Goal: Transaction & Acquisition: Purchase product/service

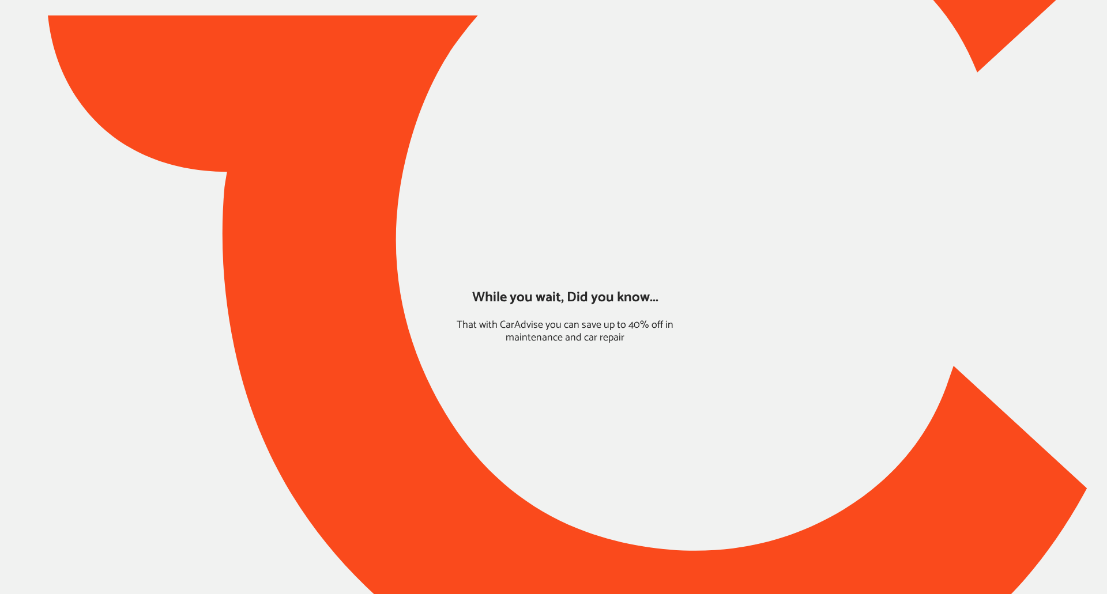
type input "*****"
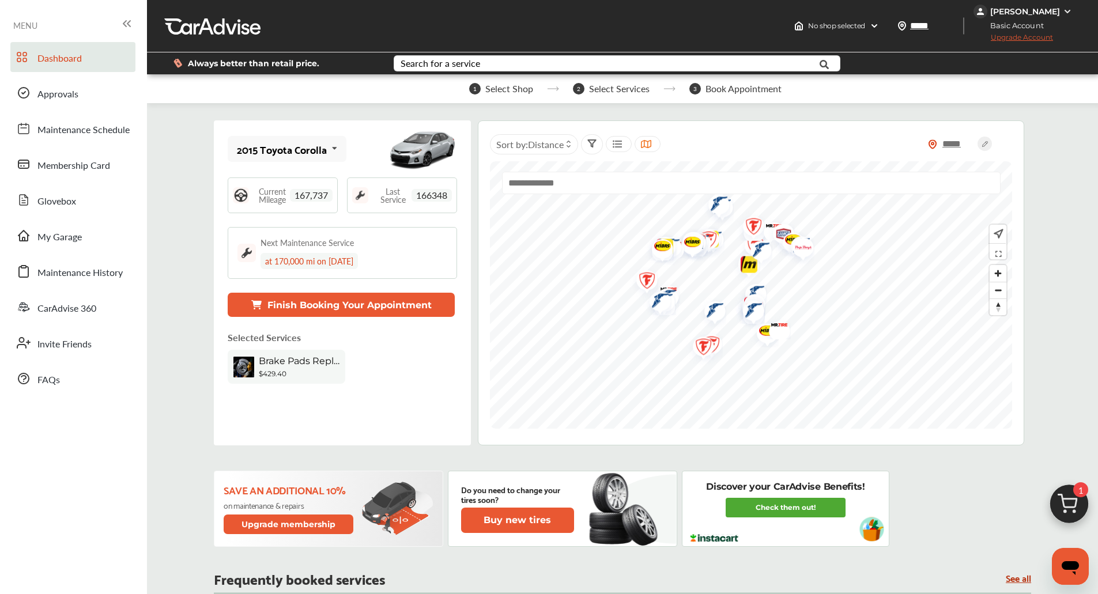
click at [1085, 496] on img at bounding box center [1068, 507] width 55 height 55
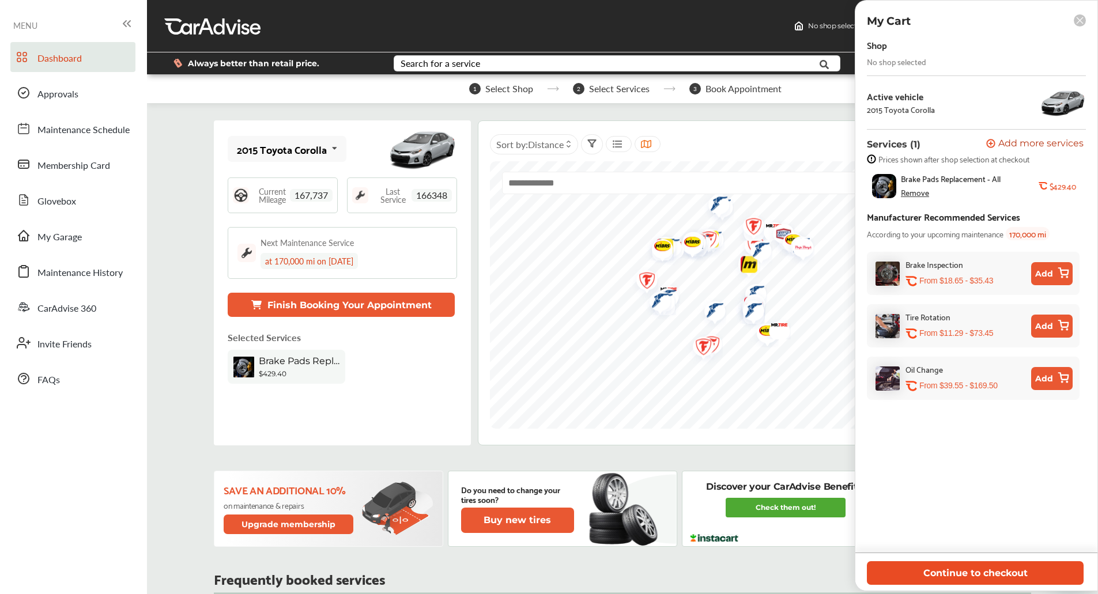
click at [931, 571] on button "Continue to checkout" at bounding box center [975, 573] width 217 height 24
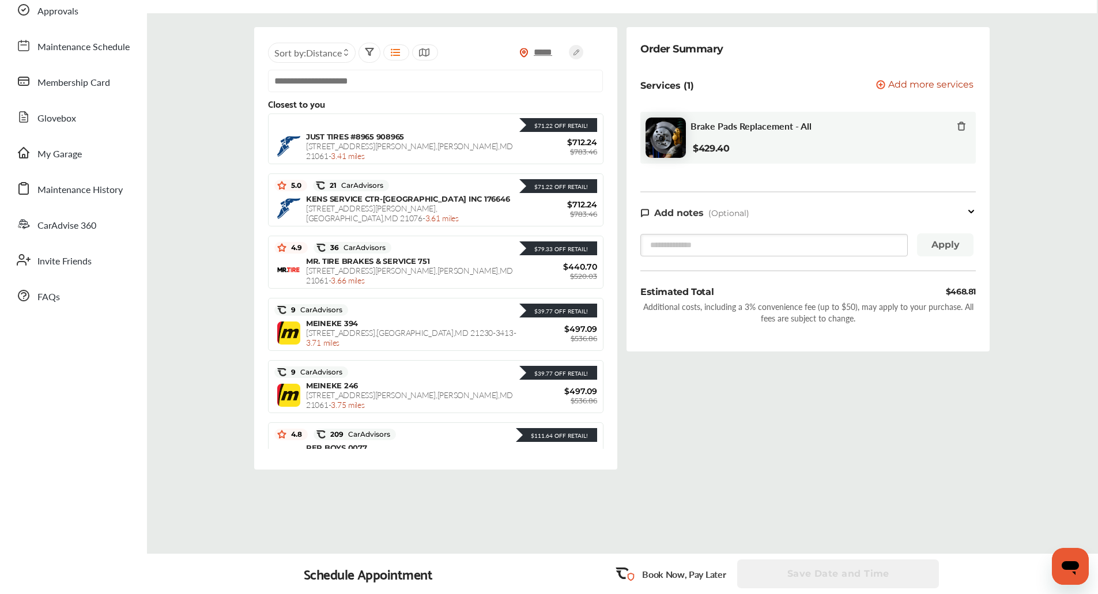
click at [616, 191] on div "***** Sort by : Distance Closest to you $71.22 Off Retail! $71.22 Off Retail! J…" at bounding box center [435, 248] width 363 height 443
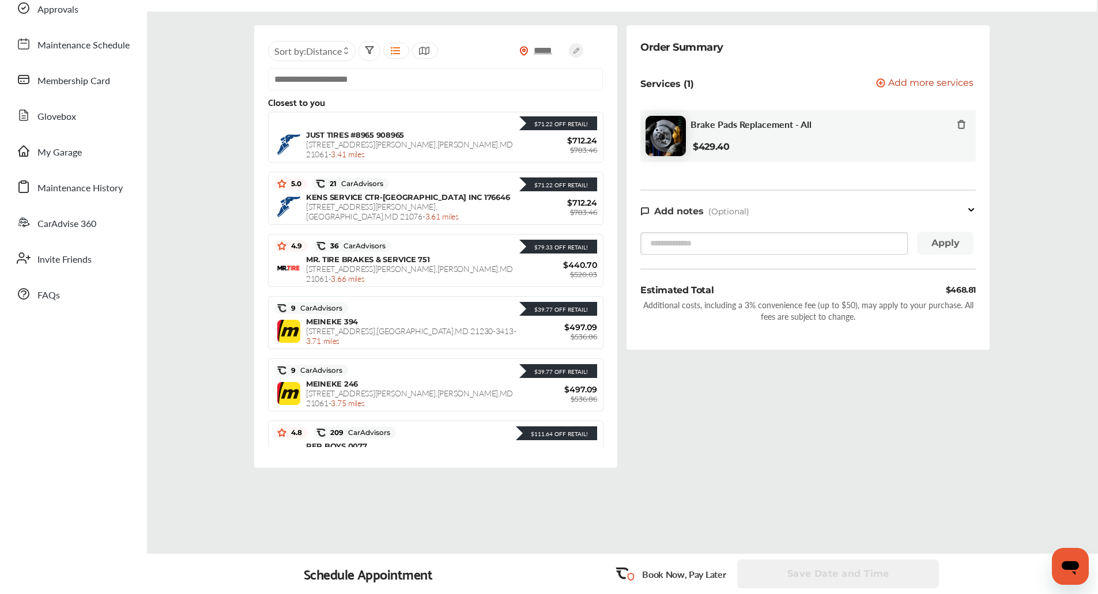
scroll to position [85, 0]
click at [739, 124] on span "Brake Pads Replacement - All" at bounding box center [750, 123] width 121 height 11
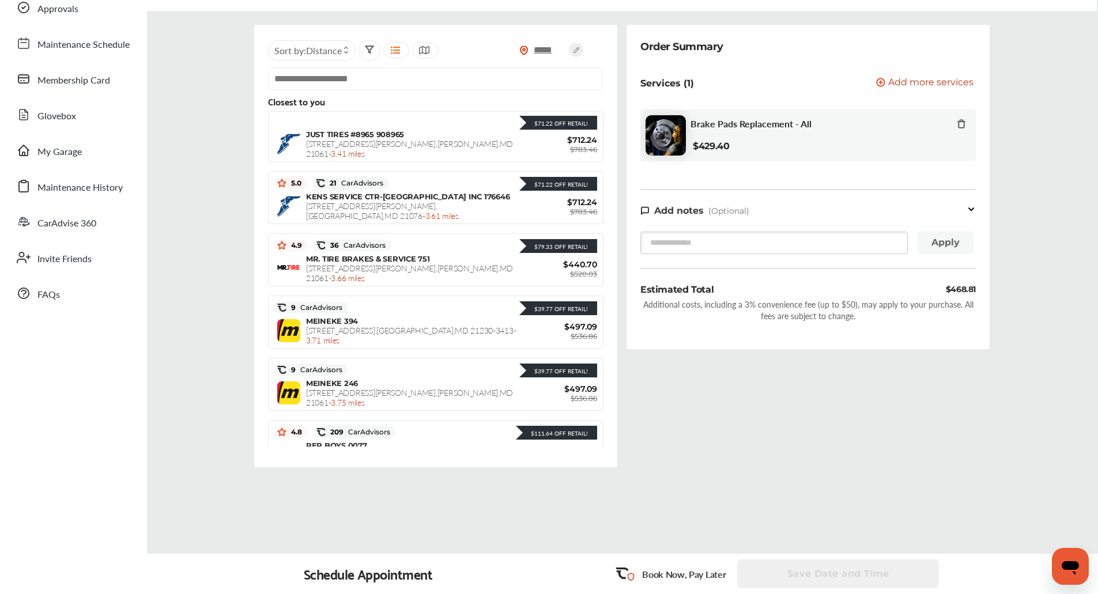
click at [617, 131] on div "***** Sort by : Distance Closest to you $71.22 Off Retail! $71.22 Off Retail! J…" at bounding box center [435, 246] width 363 height 443
click at [732, 129] on span "Brake Pads Replacement - All" at bounding box center [750, 123] width 121 height 11
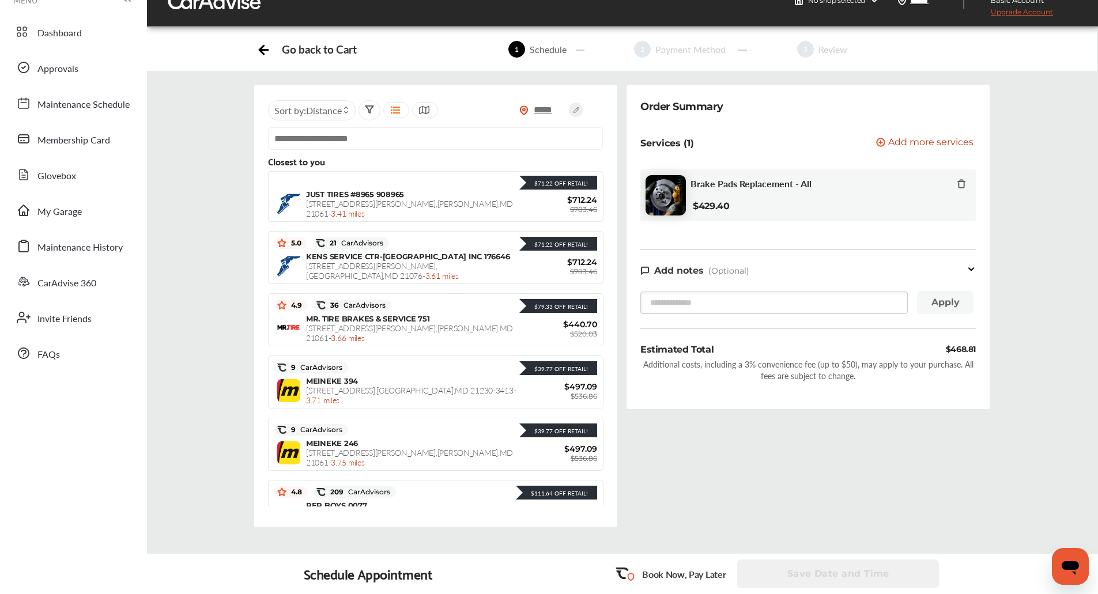
scroll to position [0, 0]
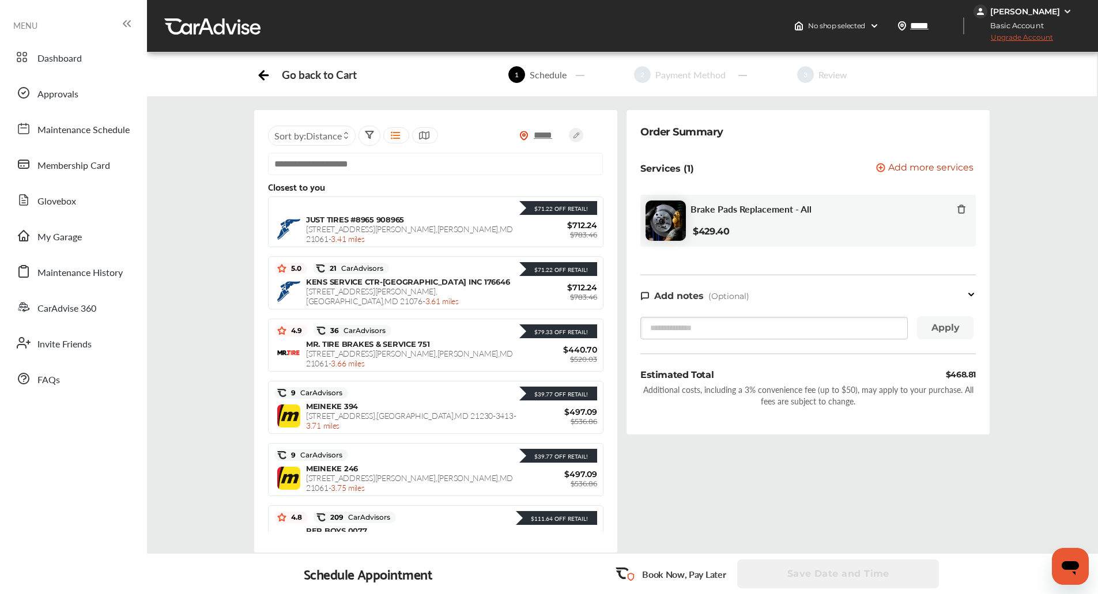
click at [963, 163] on span "Add more services" at bounding box center [930, 168] width 85 height 11
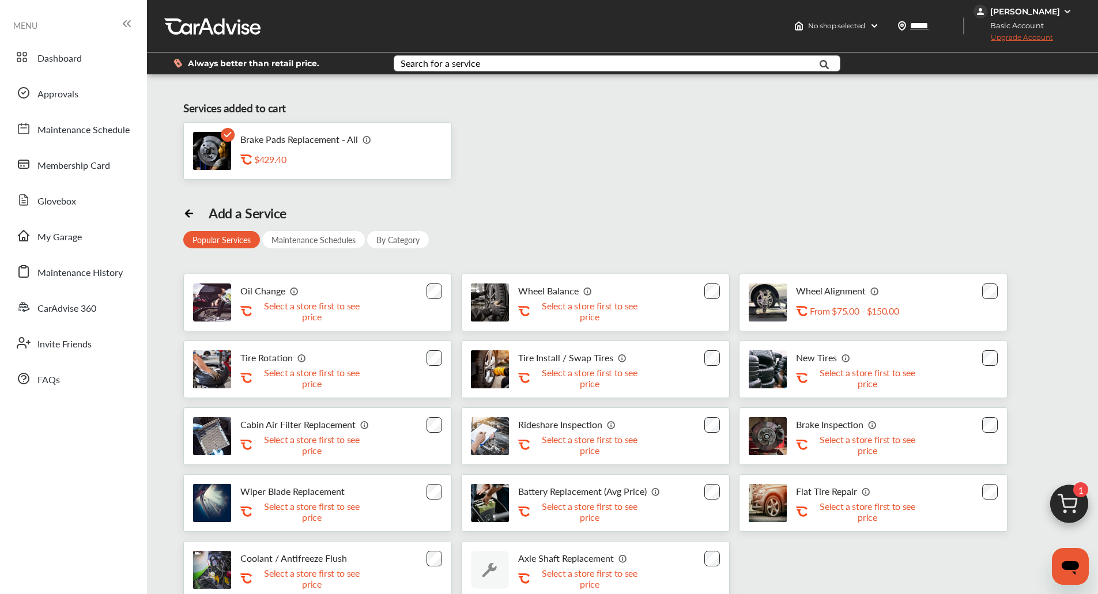
click at [459, 68] on div "Search for a service" at bounding box center [441, 63] width 80 height 9
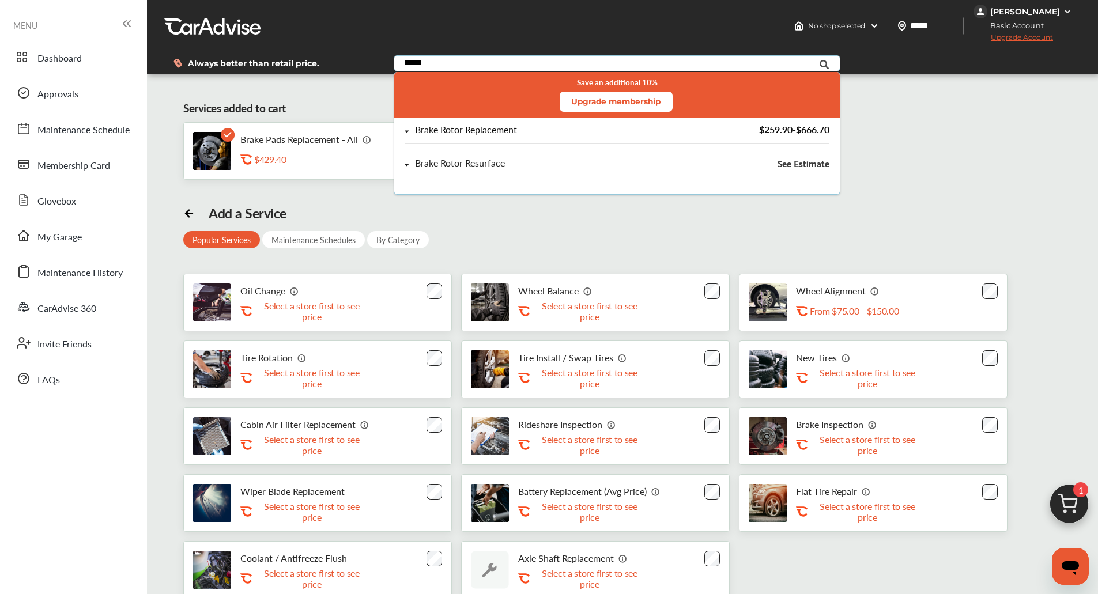
type input "*****"
click at [484, 131] on div "Brake Rotor Replacement" at bounding box center [466, 130] width 102 height 10
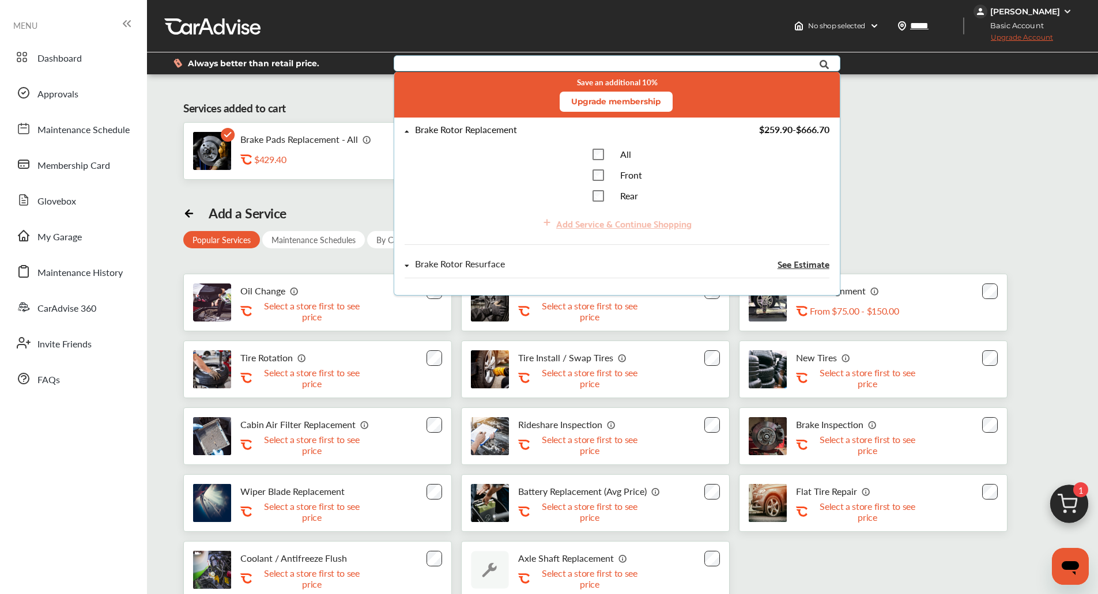
click at [608, 150] on div "All" at bounding box center [611, 155] width 39 height 12
click at [644, 228] on div "Add Service & Continue Shopping" at bounding box center [623, 224] width 135 height 16
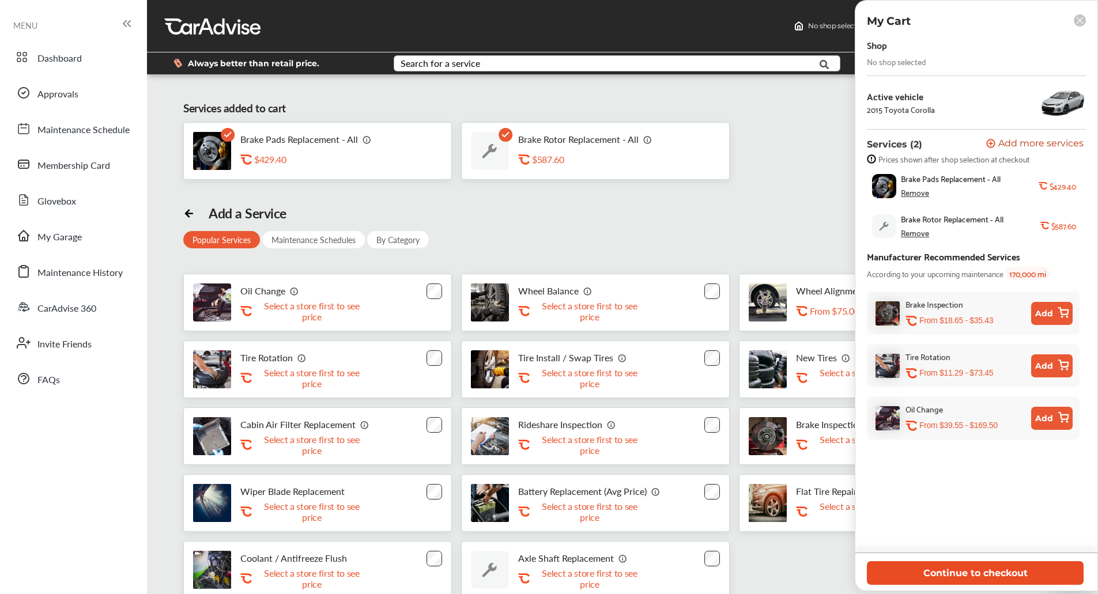
click at [1009, 572] on button "Continue to checkout" at bounding box center [975, 573] width 217 height 24
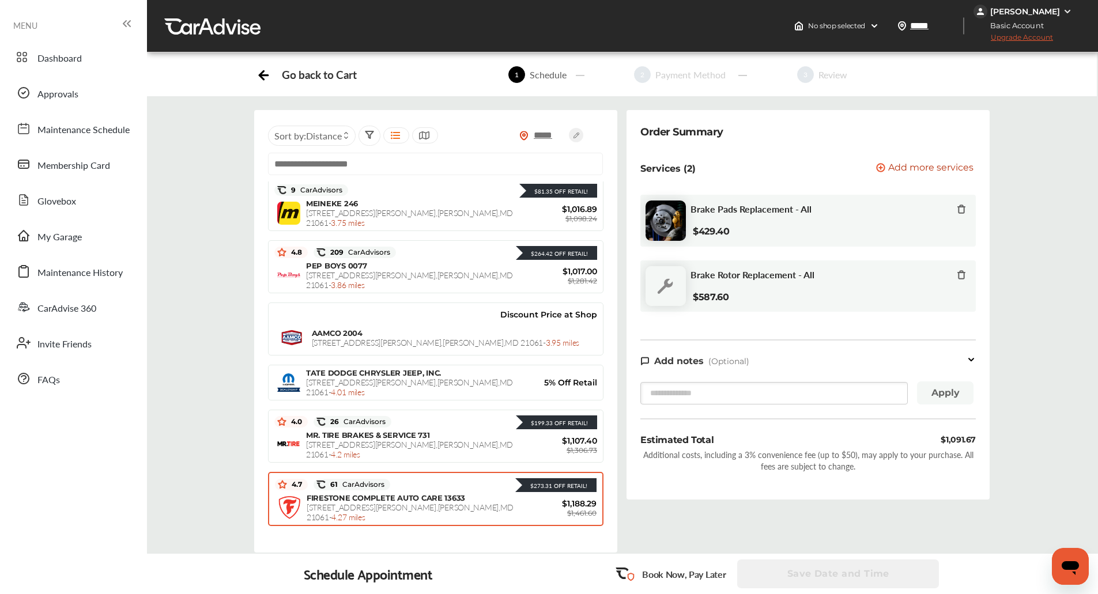
scroll to position [267, 0]
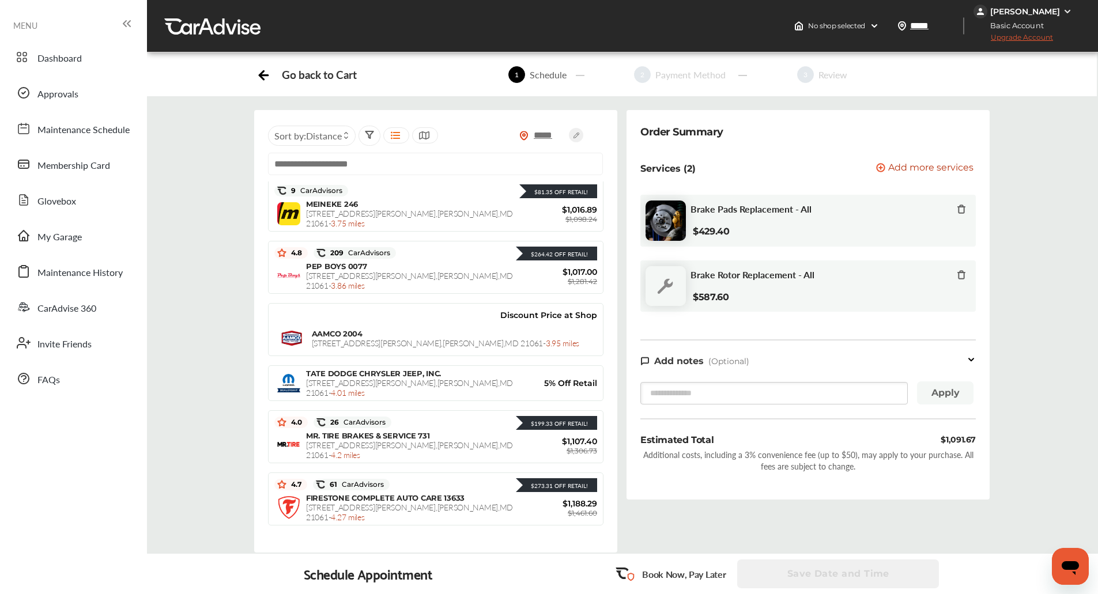
click at [627, 258] on div "Order Summary Services (2) Add a service Add more services Brake Pads Replaceme…" at bounding box center [808, 305] width 363 height 390
click at [958, 273] on icon at bounding box center [961, 273] width 7 height 0
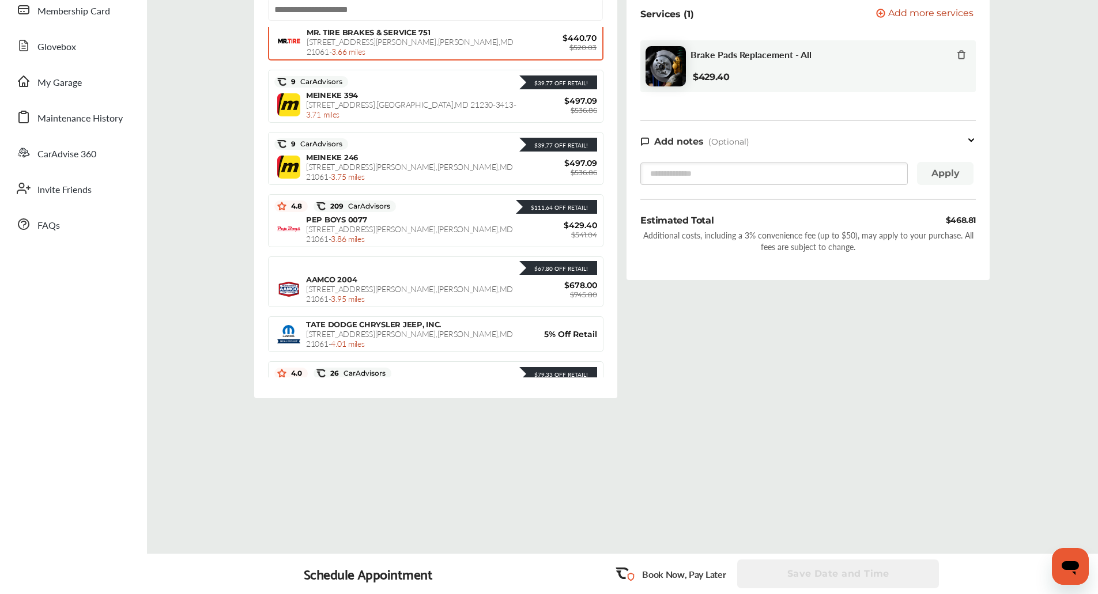
scroll to position [157, 0]
click at [522, 203] on div "$111.64 Off Retail!" at bounding box center [556, 208] width 81 height 14
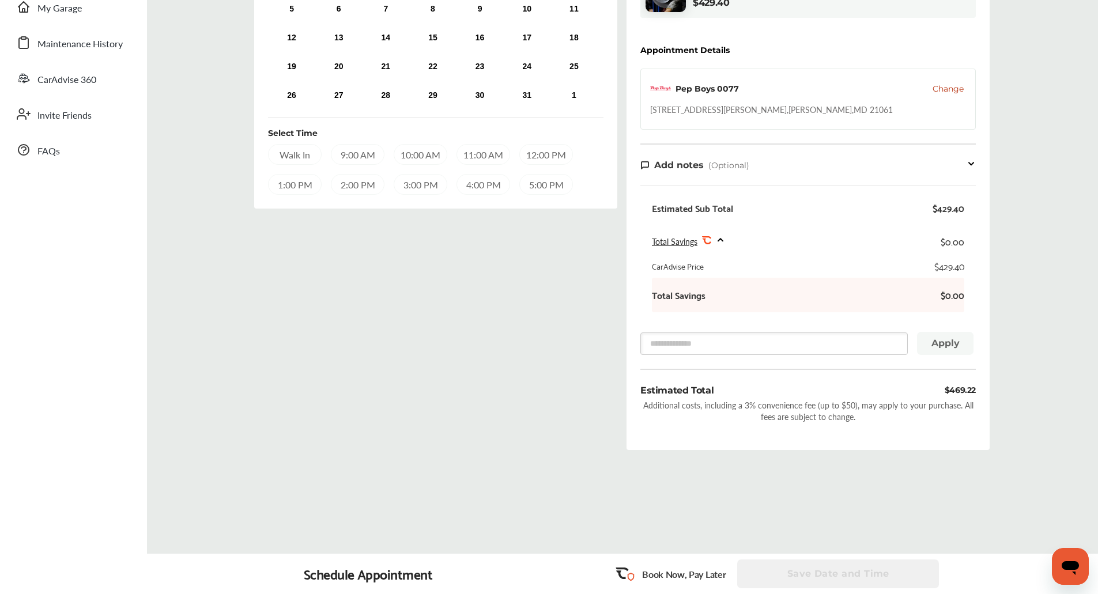
scroll to position [0, 0]
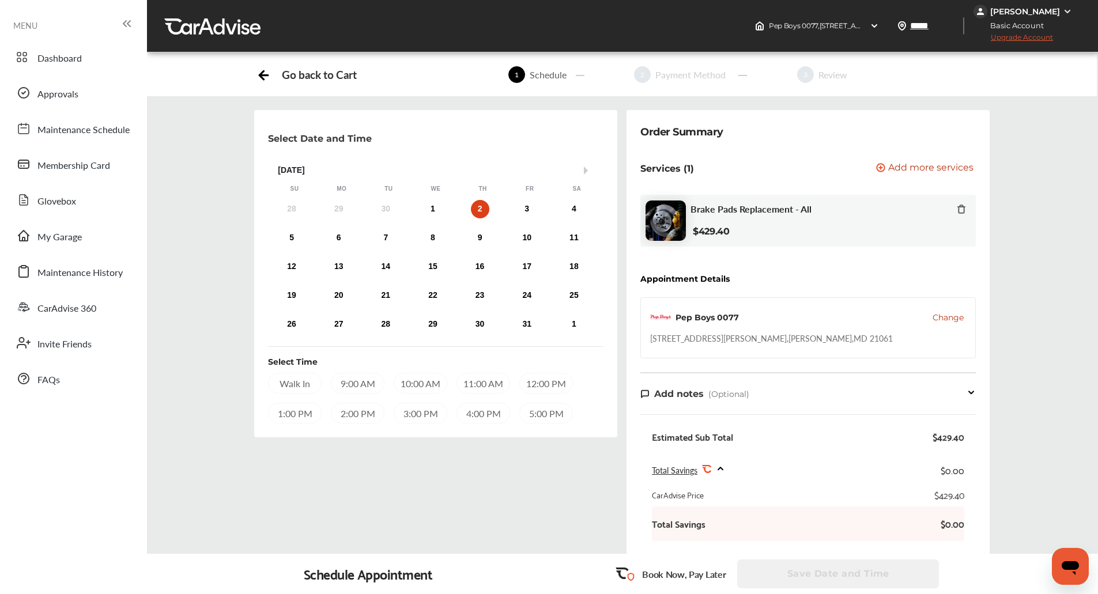
click at [948, 316] on span "Change" at bounding box center [948, 318] width 31 height 12
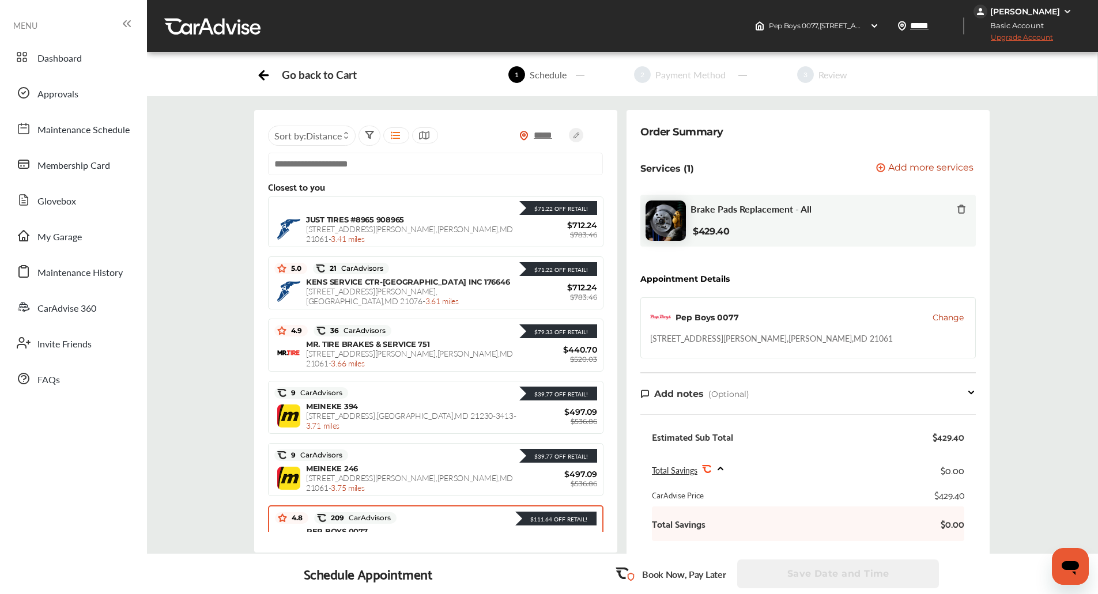
click at [1032, 9] on div "[PERSON_NAME]" at bounding box center [1025, 11] width 70 height 10
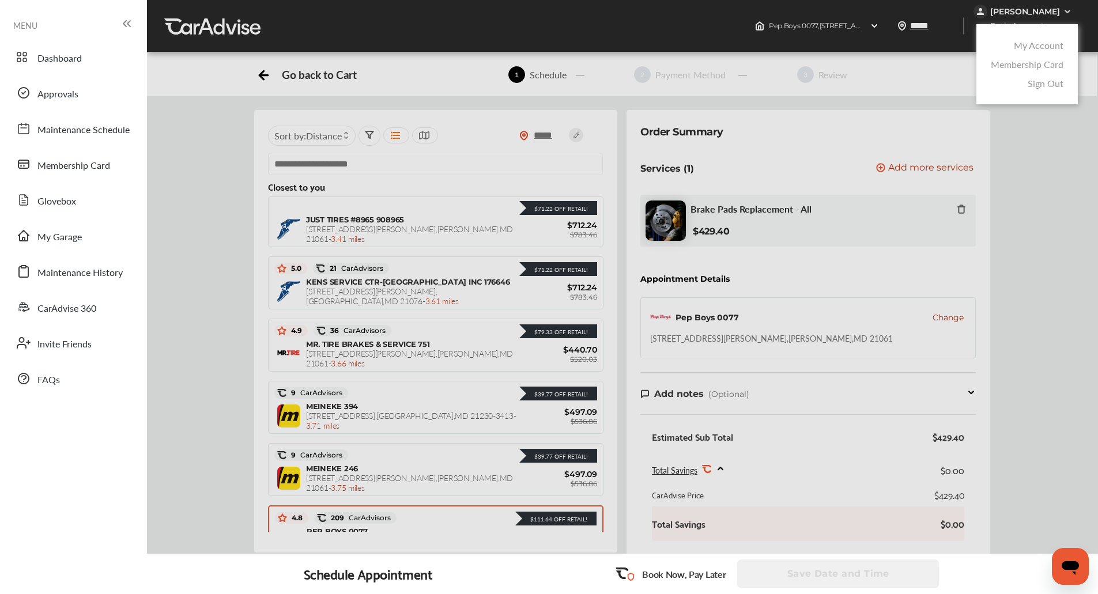
click at [1028, 40] on link "My Account" at bounding box center [1039, 45] width 50 height 13
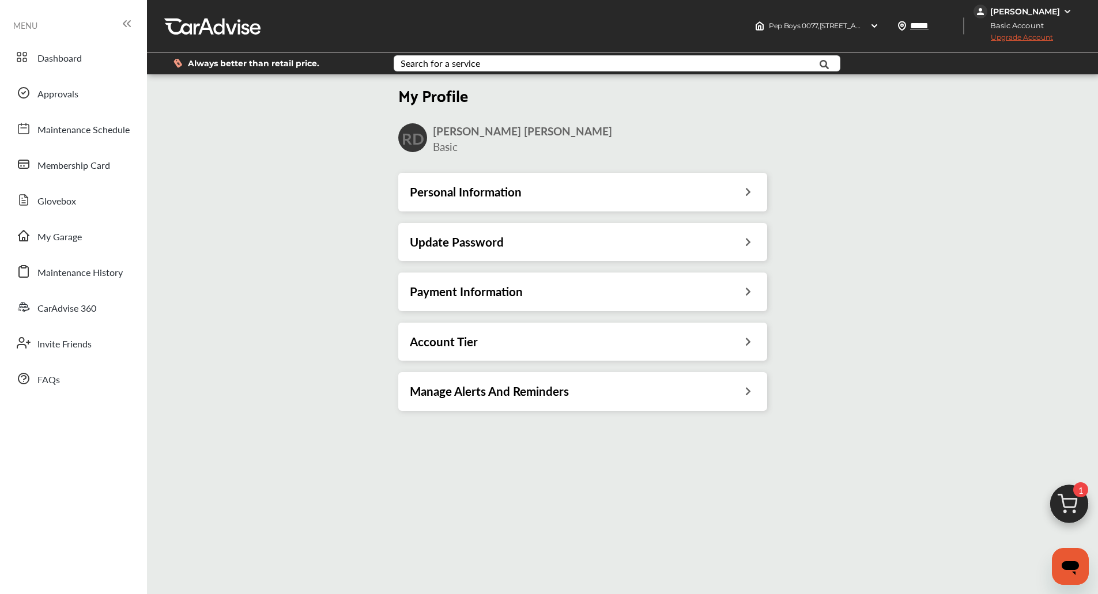
click at [640, 326] on div "Account Tier" at bounding box center [582, 342] width 369 height 38
click at [640, 339] on div "Account Tier" at bounding box center [583, 341] width 346 height 15
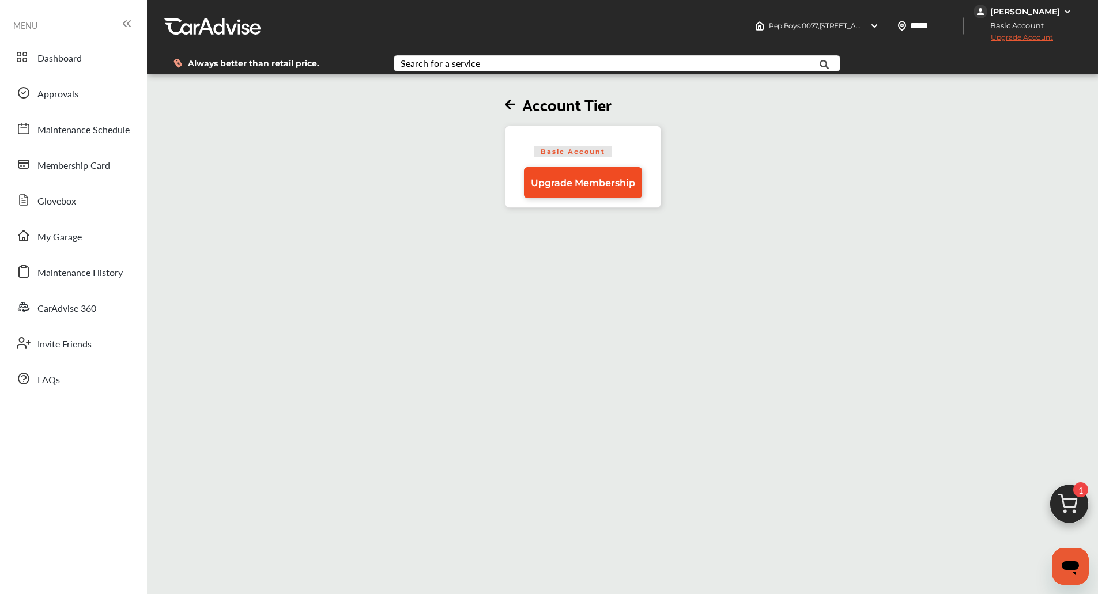
click at [595, 195] on link "Upgrade Membership" at bounding box center [583, 182] width 118 height 31
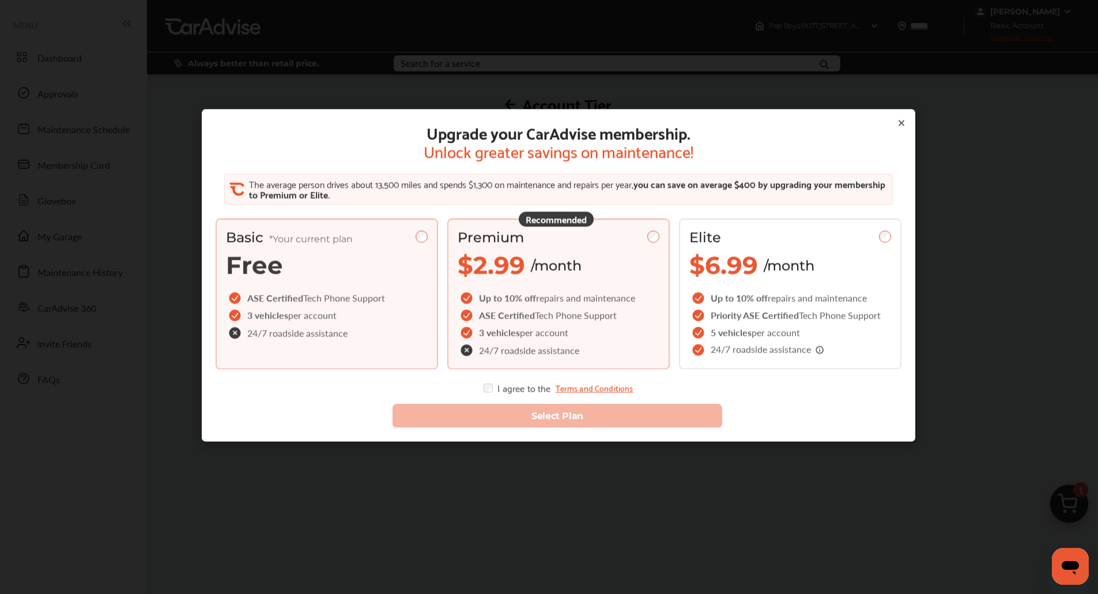
click at [573, 259] on span "/month" at bounding box center [556, 265] width 51 height 17
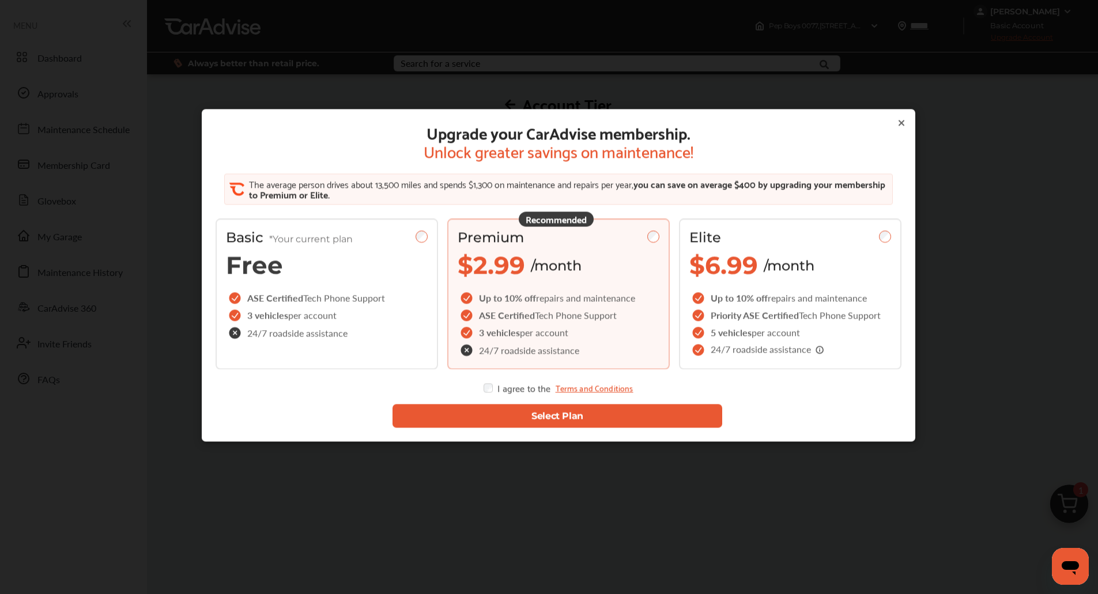
click at [497, 409] on button "Select Plan" at bounding box center [558, 417] width 330 height 24
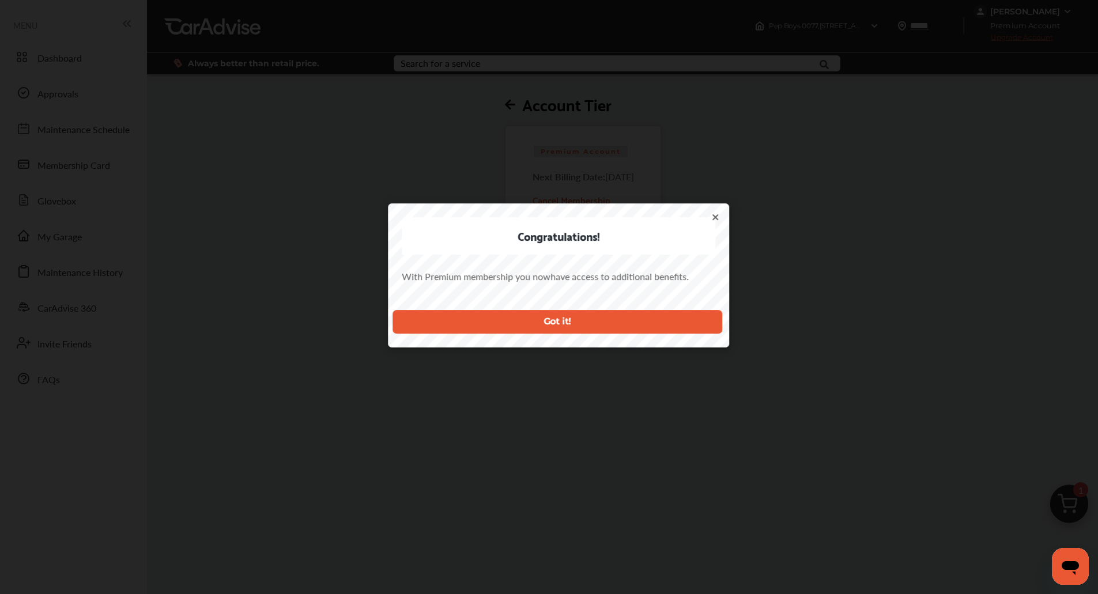
click at [538, 313] on button "Got it!" at bounding box center [558, 322] width 330 height 24
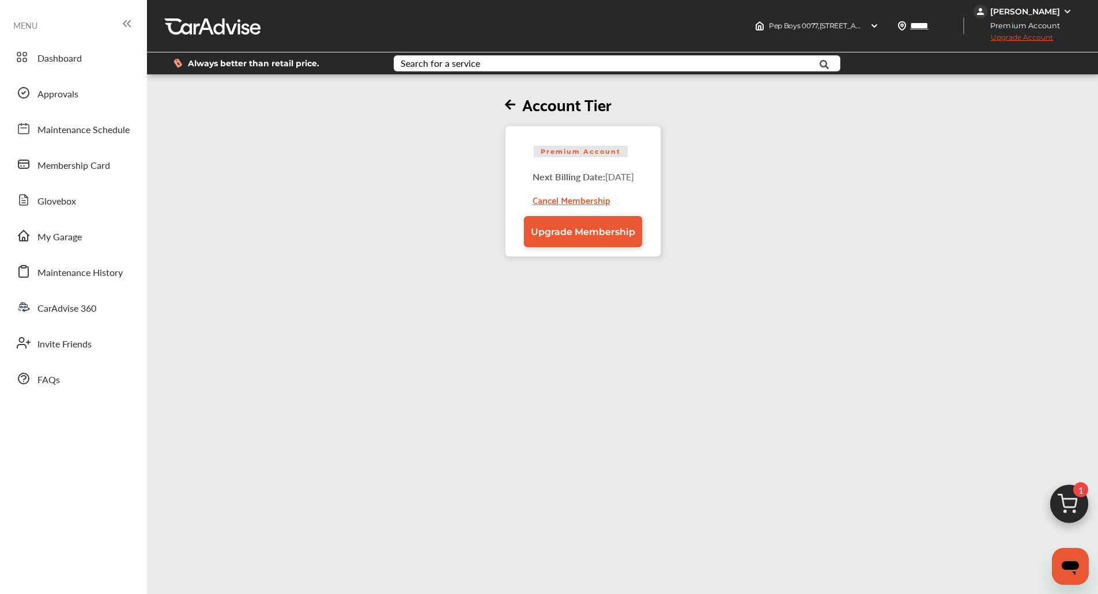
click at [1054, 491] on img at bounding box center [1068, 507] width 55 height 55
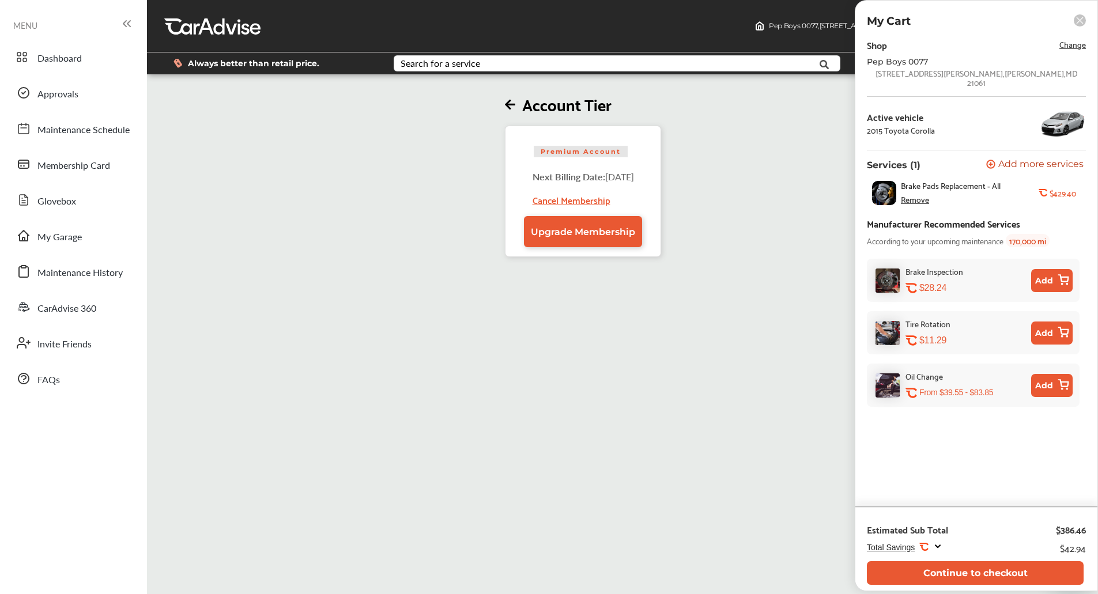
click at [797, 135] on div "Account Tier Premium Account Next Billing Date: [DATE] Cancel Membership Upgrad…" at bounding box center [583, 167] width 878 height 180
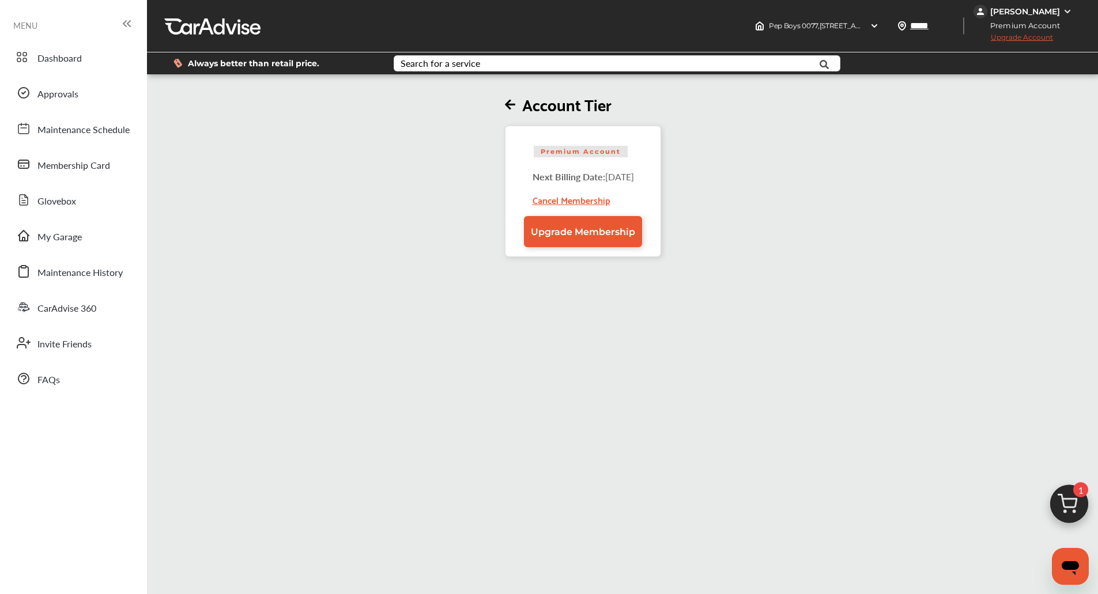
click at [997, 8] on div "[PERSON_NAME]" at bounding box center [1025, 11] width 70 height 10
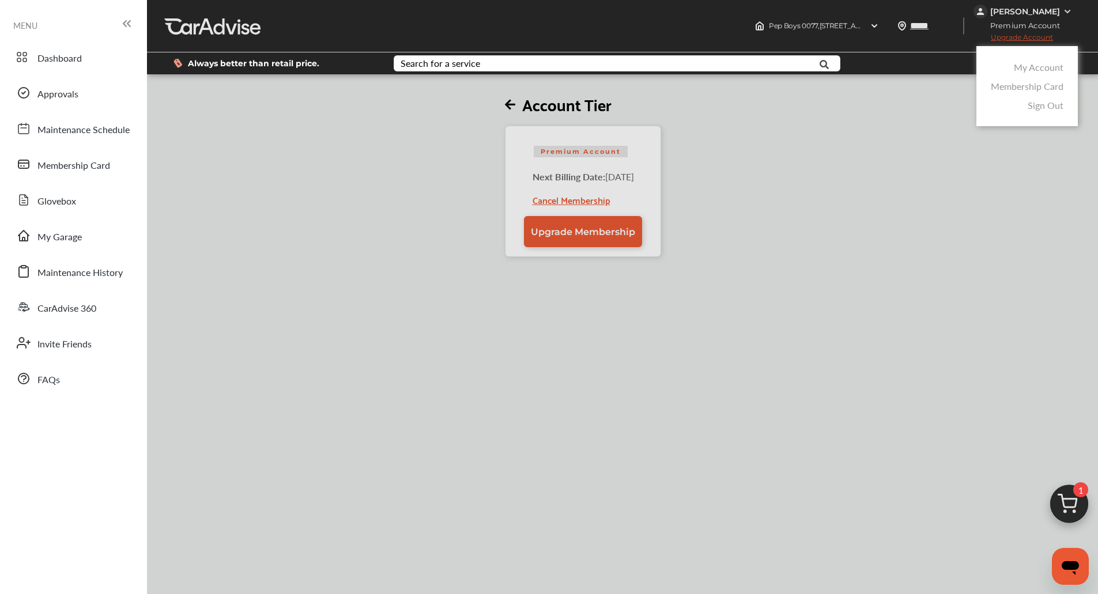
click at [1035, 63] on link "My Account" at bounding box center [1039, 67] width 50 height 13
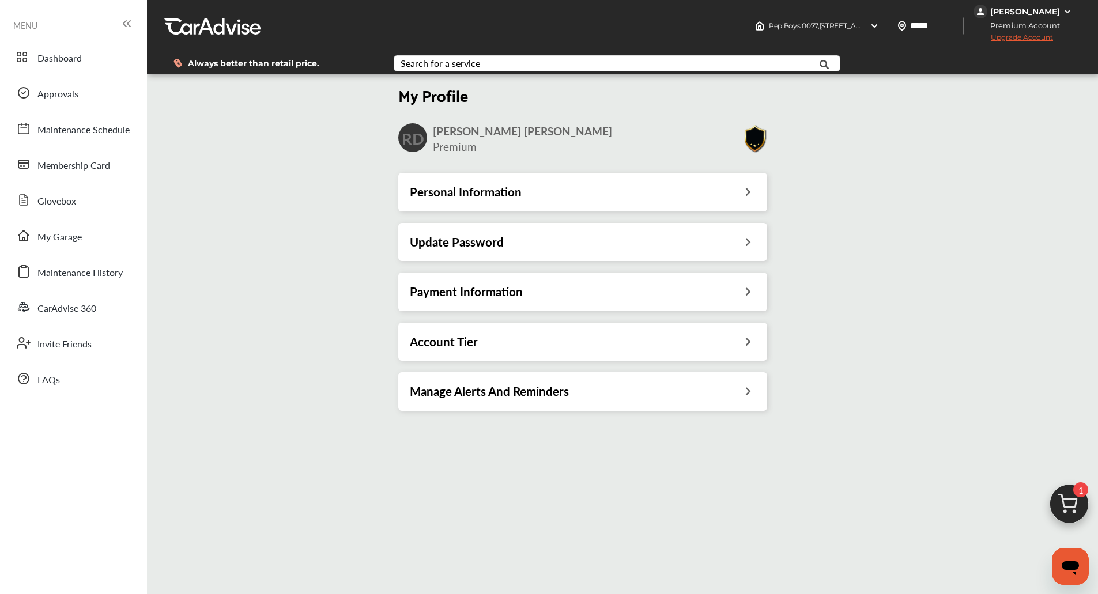
click at [629, 284] on div "Payment Information" at bounding box center [582, 292] width 369 height 38
click at [1076, 505] on img at bounding box center [1068, 507] width 55 height 55
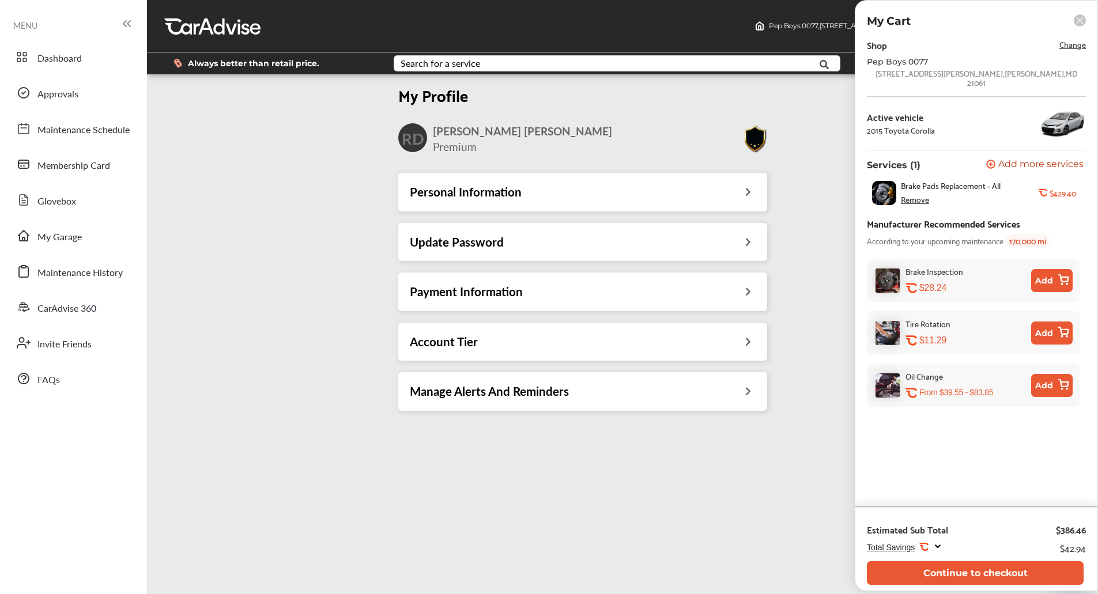
click at [1051, 160] on span "Add more services" at bounding box center [1040, 165] width 85 height 11
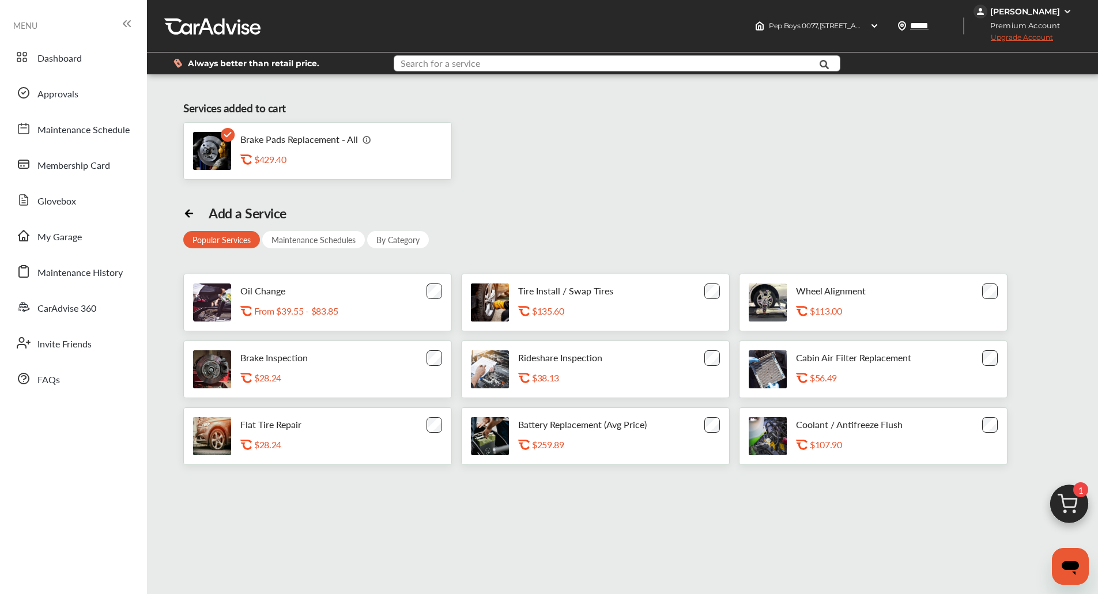
click at [531, 69] on input "text" at bounding box center [598, 65] width 407 height 18
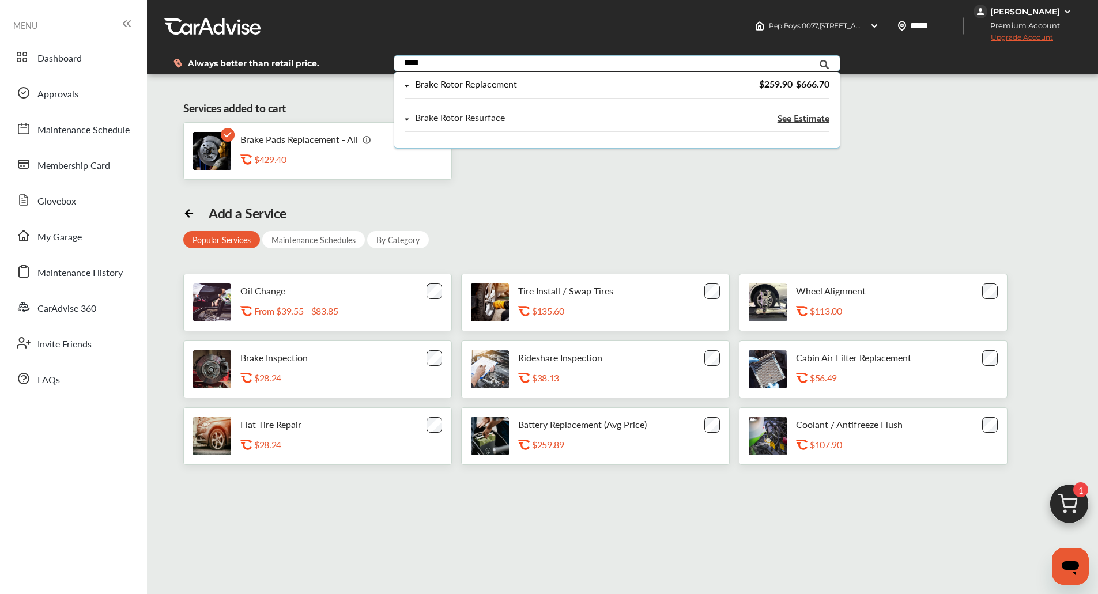
type input "****"
click at [505, 195] on div "Services added to cart Brake Pads Replacement - All .st0{fill:#FA4A1C;} $429.40…" at bounding box center [622, 389] width 945 height 612
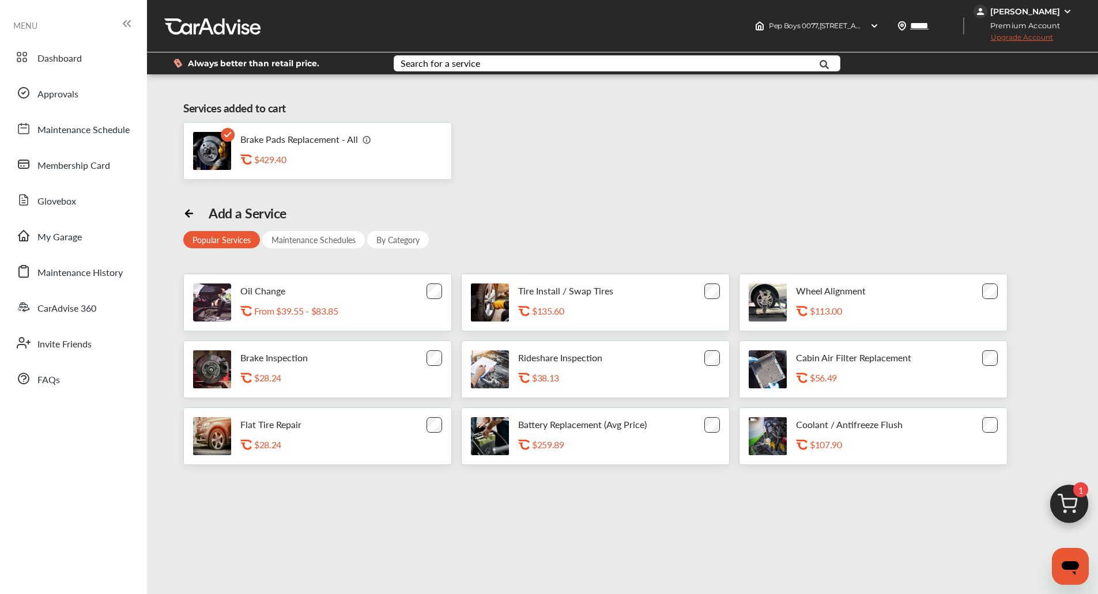
click at [1066, 512] on img at bounding box center [1068, 507] width 55 height 55
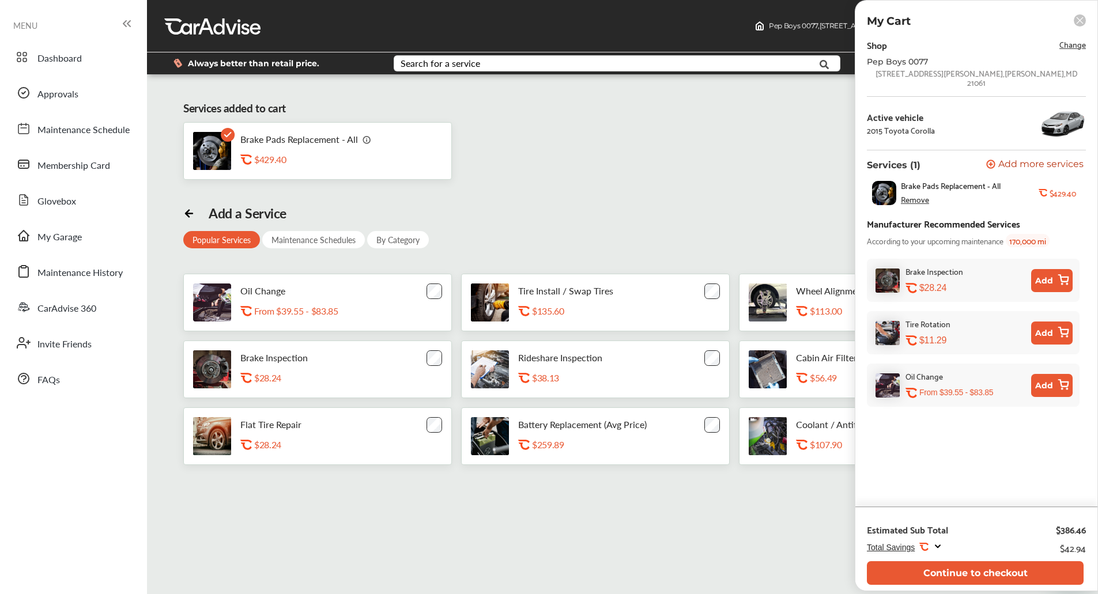
click at [1066, 512] on div "Estimated Sub Total $386.46 Total Savings .st0{fill:#FA4A1C;} $42.94 Continue t…" at bounding box center [976, 549] width 242 height 84
click at [512, 73] on input "text" at bounding box center [598, 65] width 407 height 18
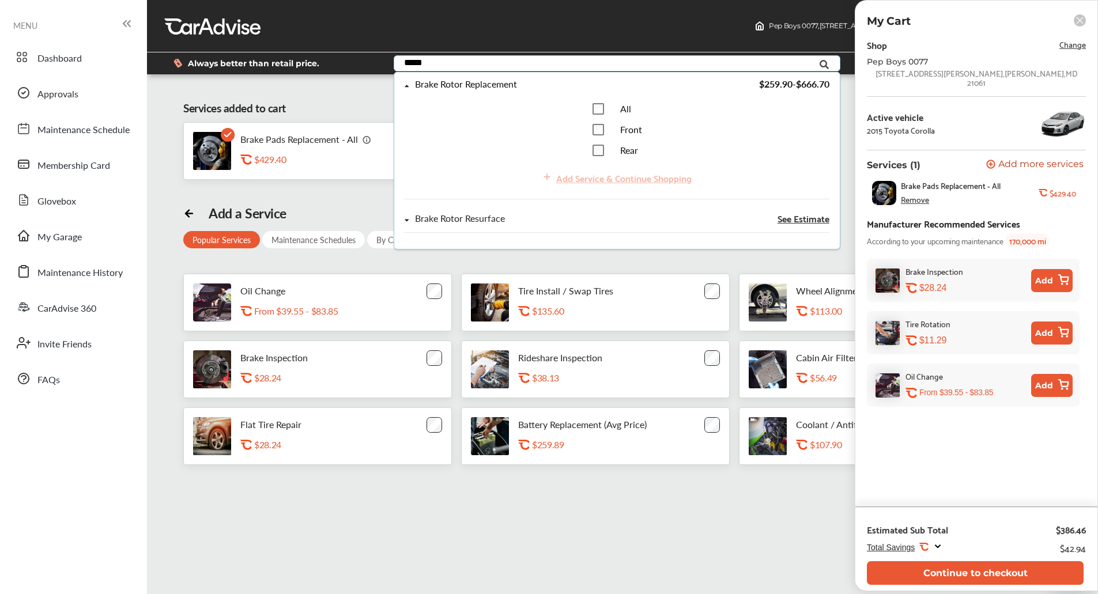
type input "*****"
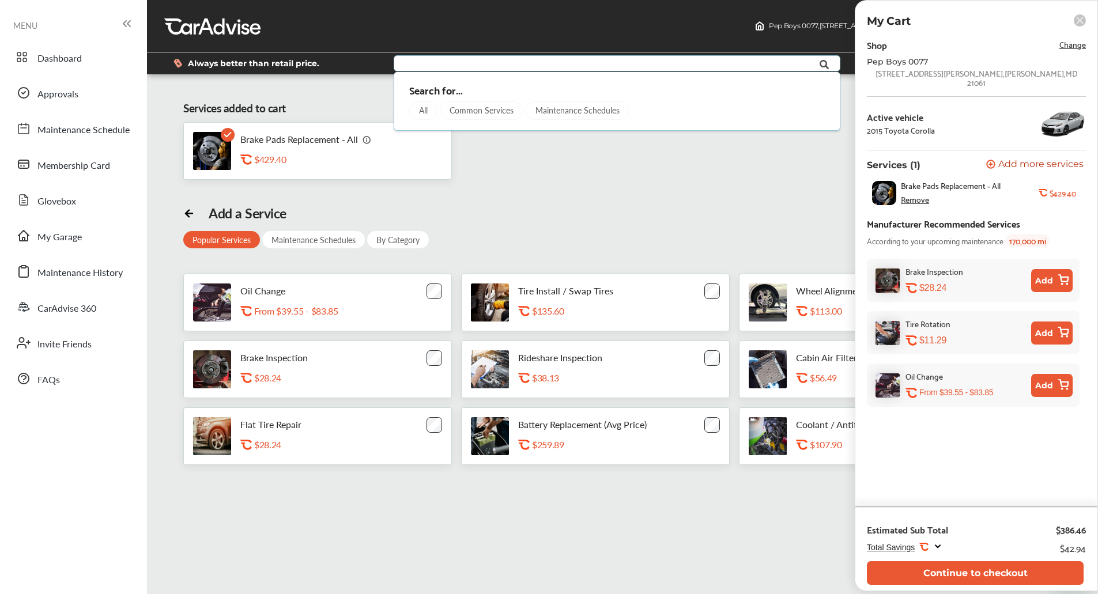
type input "*"
click at [578, 150] on div "Brake Pads Replacement - All .st0{fill:#FA4A1C;} $429.40" at bounding box center [622, 151] width 878 height 58
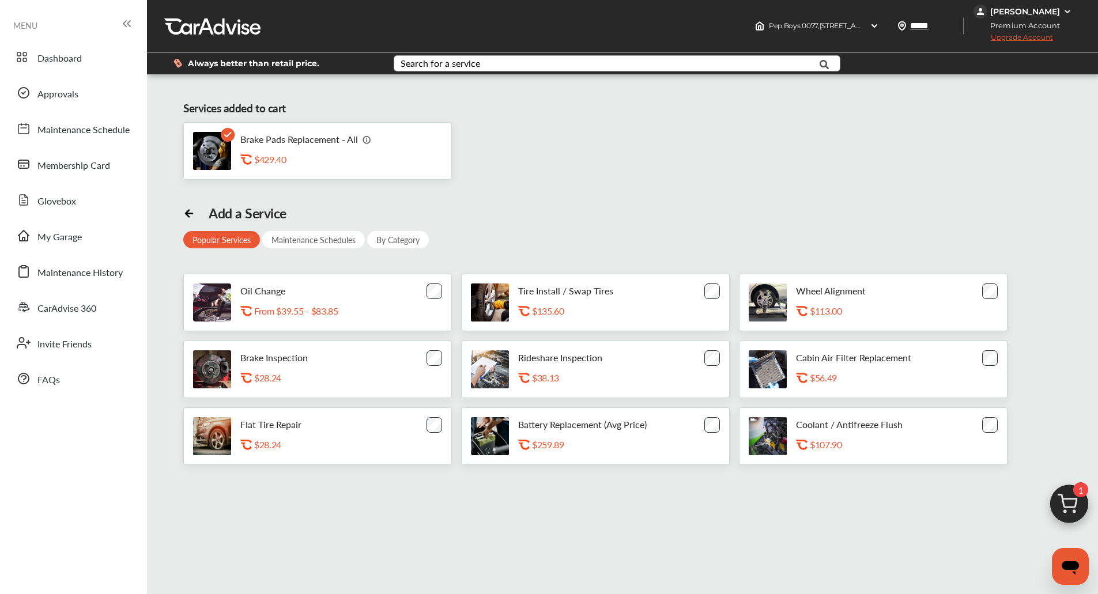
click at [1065, 486] on img at bounding box center [1068, 507] width 55 height 55
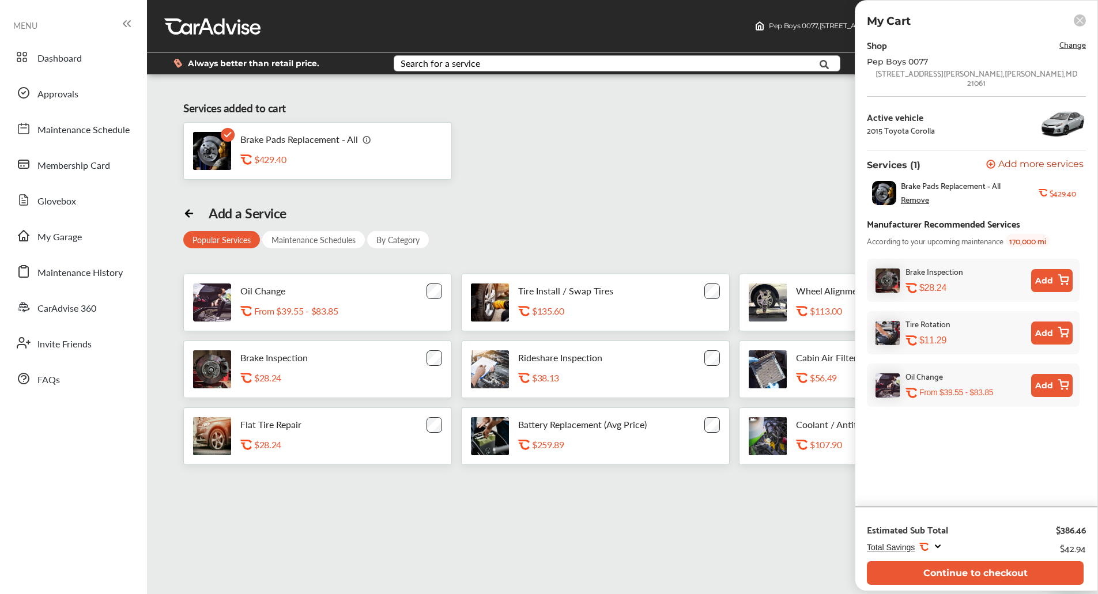
click at [1077, 50] on span "Change" at bounding box center [1072, 43] width 27 height 13
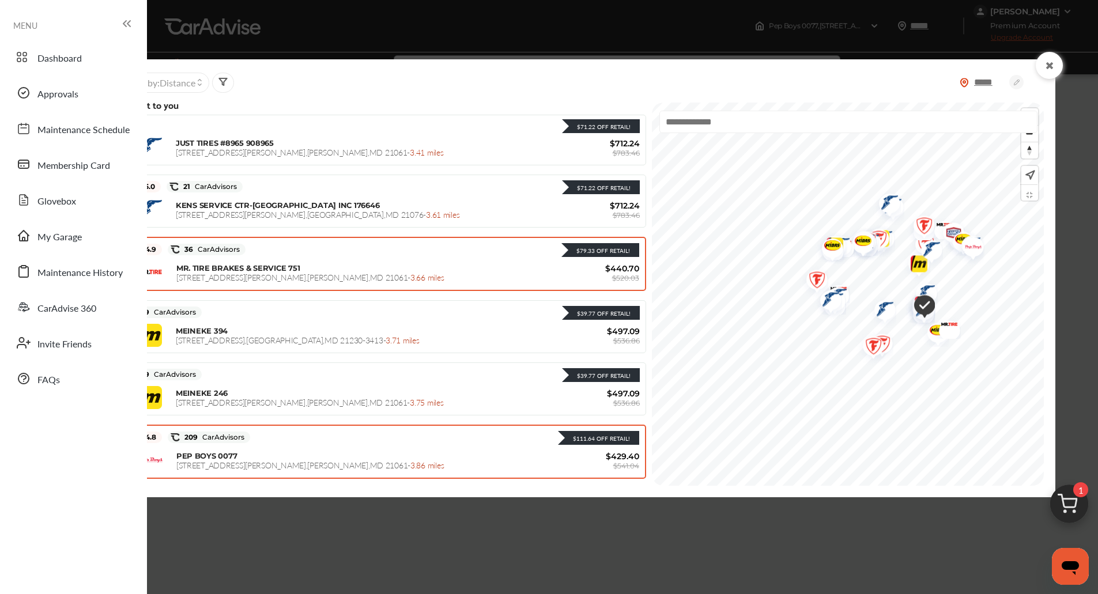
click at [404, 268] on div "MR. TIRE BRAKES & SERVICE [STREET_ADDRESS][PERSON_NAME][PERSON_NAME] - 3.66 mil…" at bounding box center [373, 272] width 394 height 19
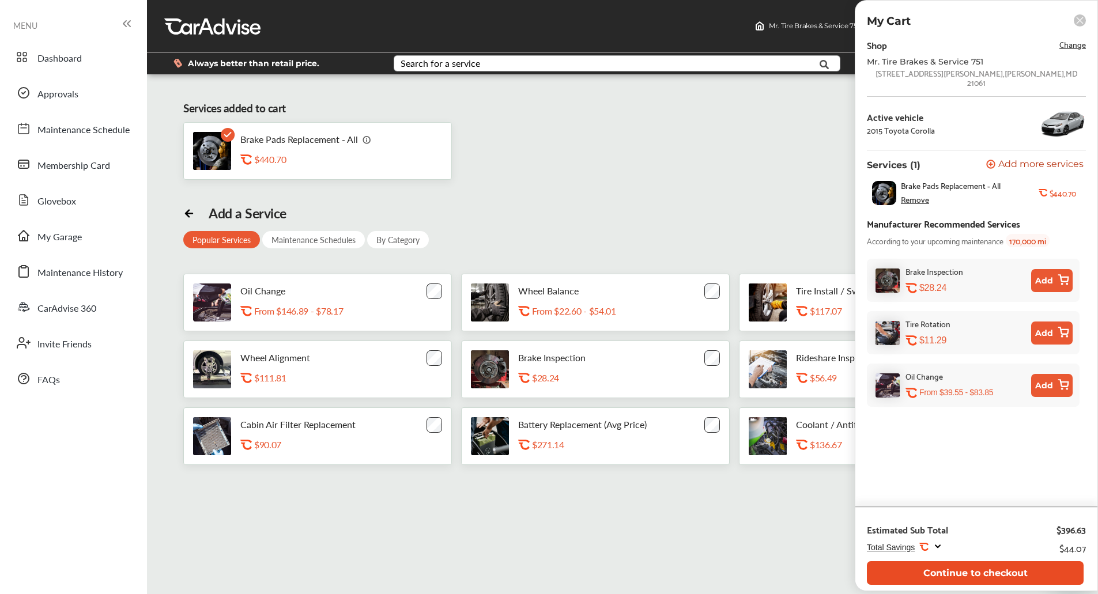
click at [986, 572] on button "Continue to checkout" at bounding box center [975, 573] width 217 height 24
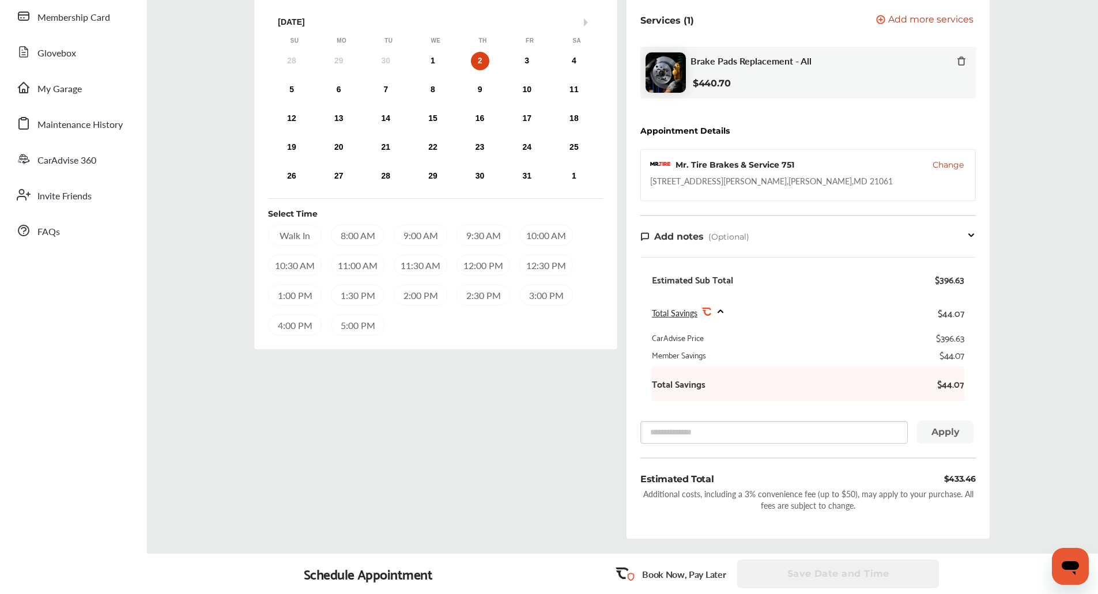
scroll to position [149, 0]
